Goal: Task Accomplishment & Management: Manage account settings

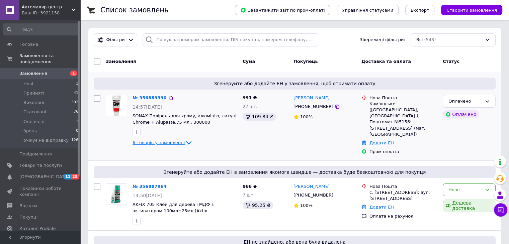
click at [186, 143] on icon at bounding box center [188, 143] width 5 height 3
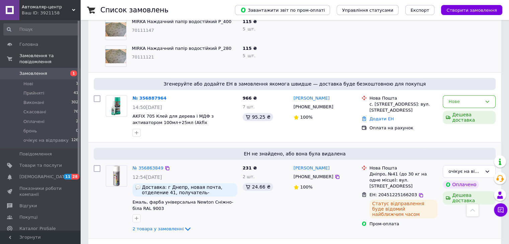
scroll to position [234, 0]
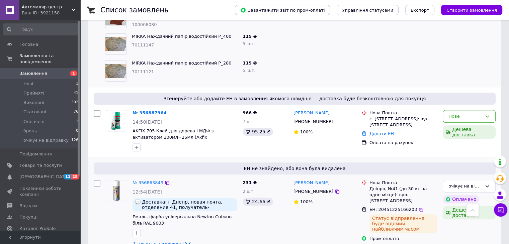
click at [311, 217] on div "[PERSON_NAME] [PHONE_NUMBER] 100%" at bounding box center [325, 214] width 68 height 74
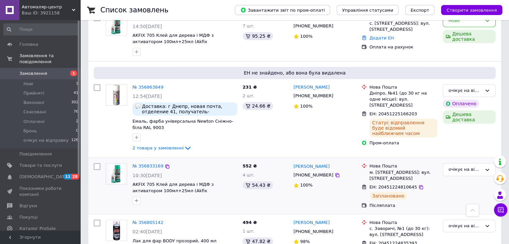
scroll to position [335, 0]
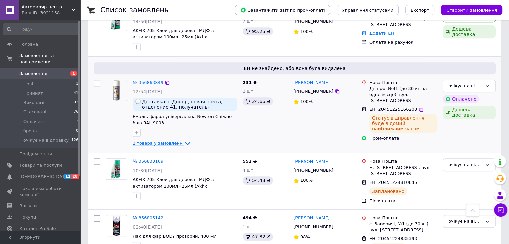
click at [184, 140] on icon at bounding box center [188, 144] width 8 height 8
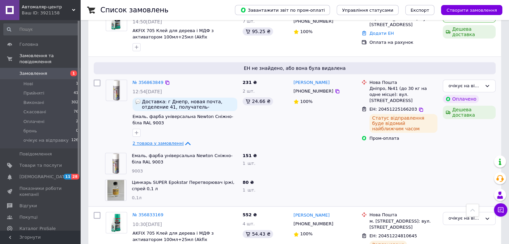
click at [185, 142] on icon at bounding box center [187, 143] width 5 height 3
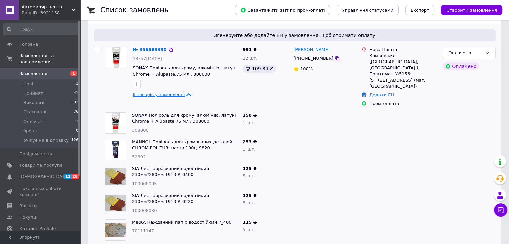
scroll to position [33, 0]
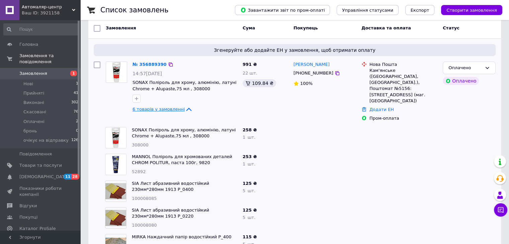
click at [357, 140] on div at bounding box center [325, 138] width 68 height 27
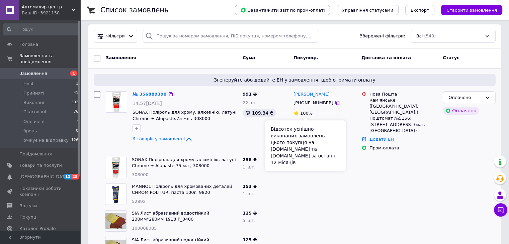
scroll to position [0, 0]
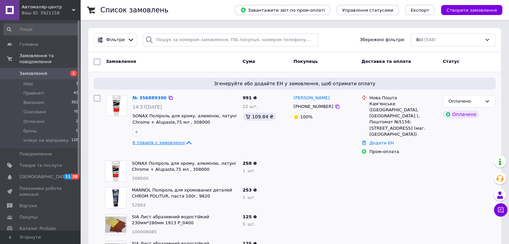
click at [185, 142] on icon at bounding box center [189, 143] width 8 height 8
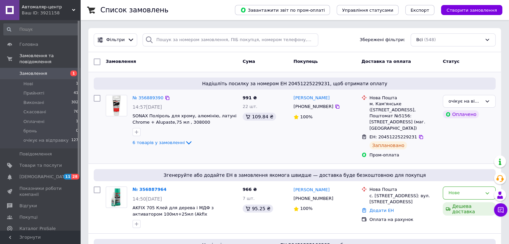
scroll to position [67, 0]
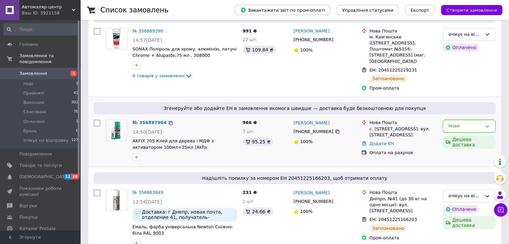
click at [332, 142] on div "[PERSON_NAME] [PHONE_NUMBER] 100%" at bounding box center [325, 140] width 68 height 47
click at [489, 124] on icon at bounding box center [487, 126] width 5 height 5
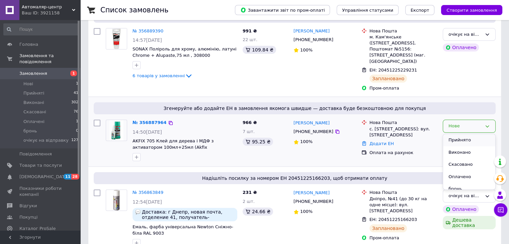
click at [469, 135] on li "Прийнято" at bounding box center [469, 140] width 52 height 12
